Goal: Task Accomplishment & Management: Manage account settings

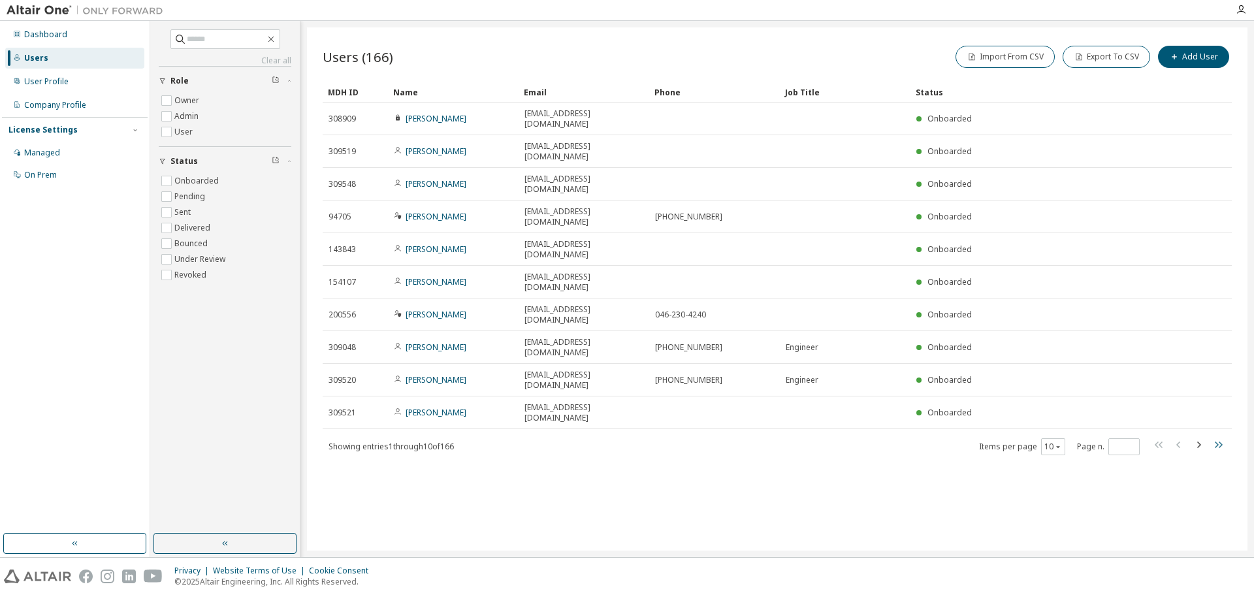
click at [1219, 437] on icon "button" at bounding box center [1218, 445] width 16 height 16
type input "**"
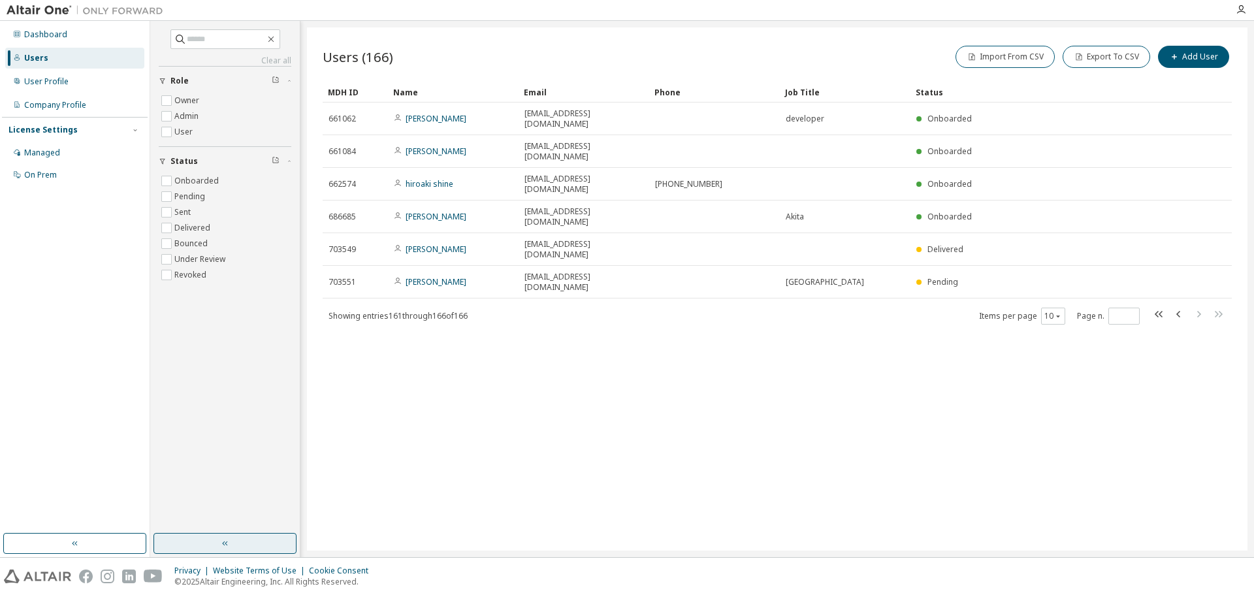
click at [234, 546] on button "button" at bounding box center [224, 543] width 143 height 21
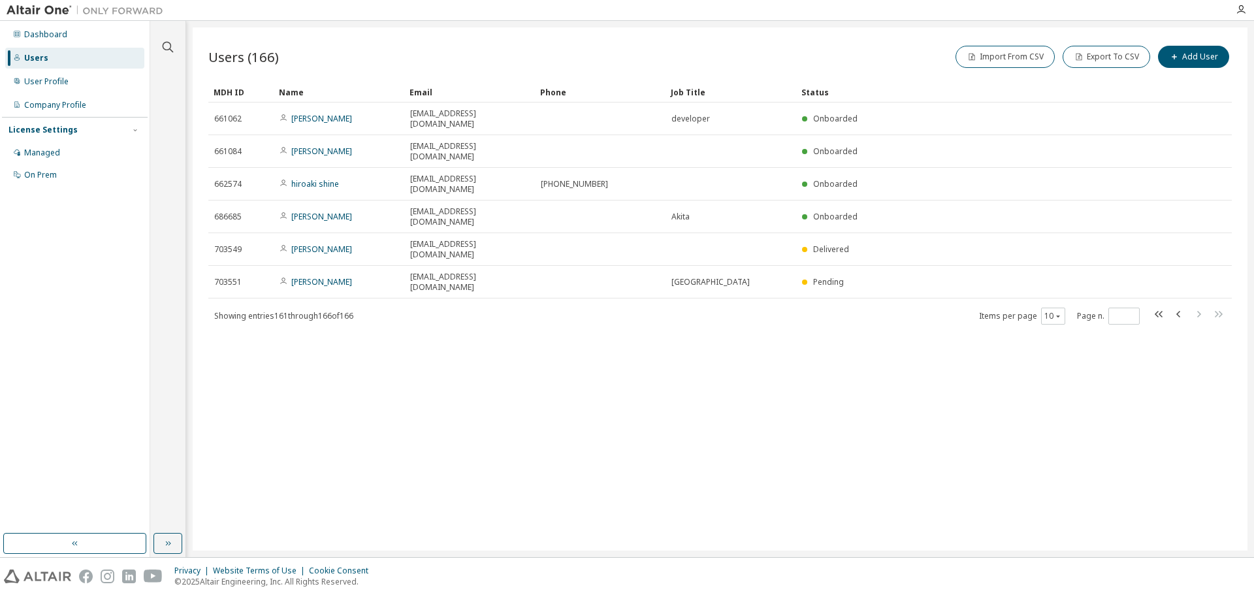
click at [487, 481] on div "Users (166) Import From CSV Export To CSV Add User Clear Load Save Save As Fiel…" at bounding box center [720, 288] width 1055 height 523
